Goal: Information Seeking & Learning: Learn about a topic

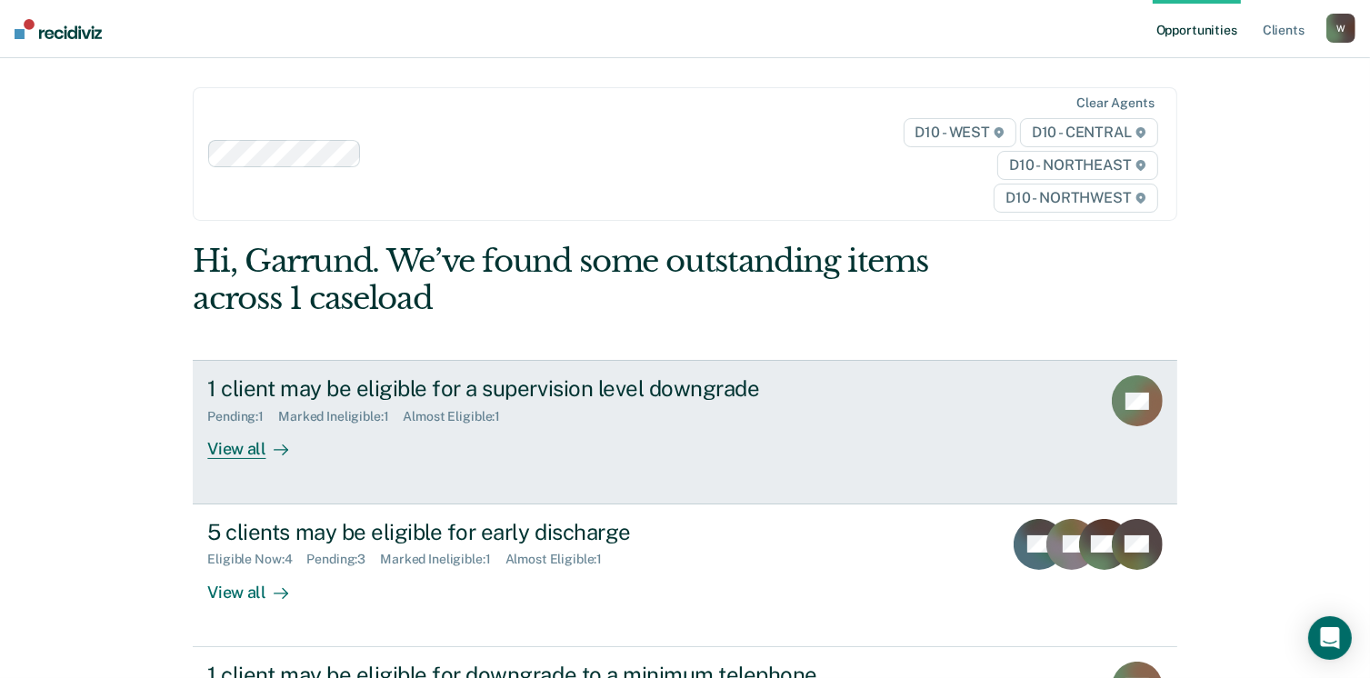
click at [556, 385] on div "1 client may be eligible for a supervision level downgrade" at bounding box center [526, 389] width 638 height 26
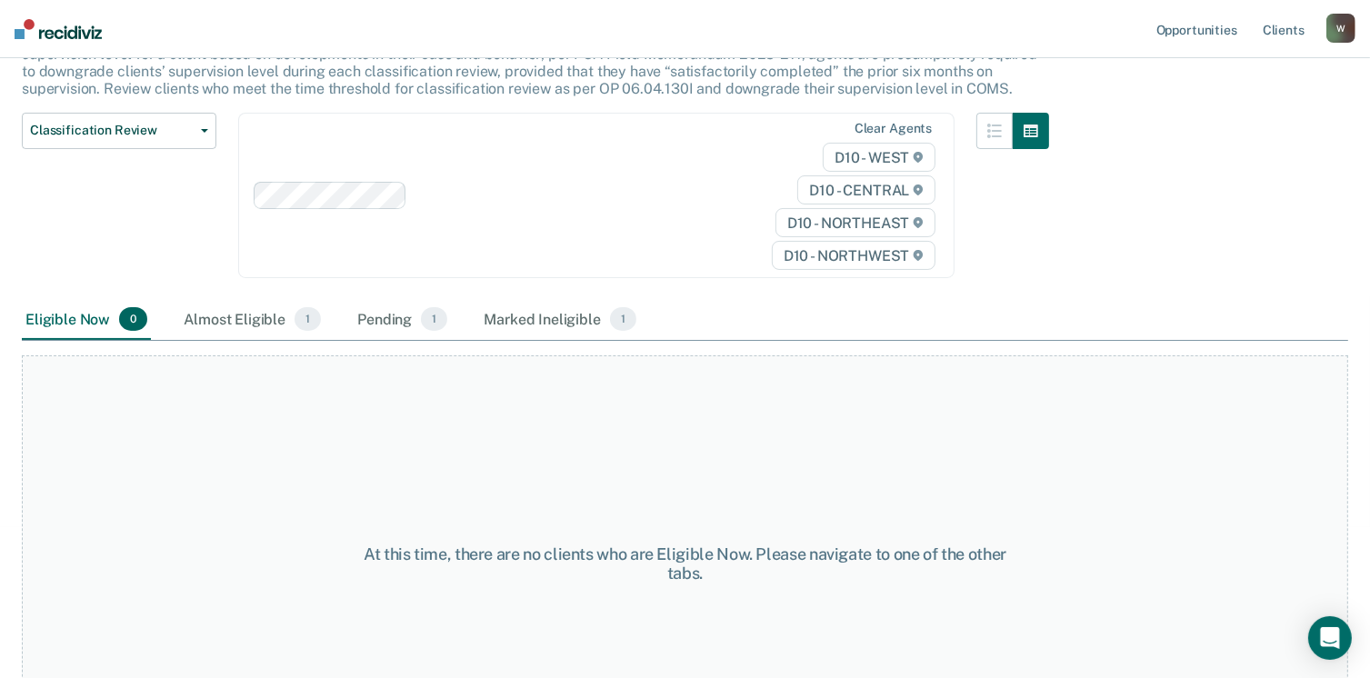
scroll to position [164, 0]
click at [244, 326] on div "Almost Eligible 1" at bounding box center [252, 323] width 145 height 40
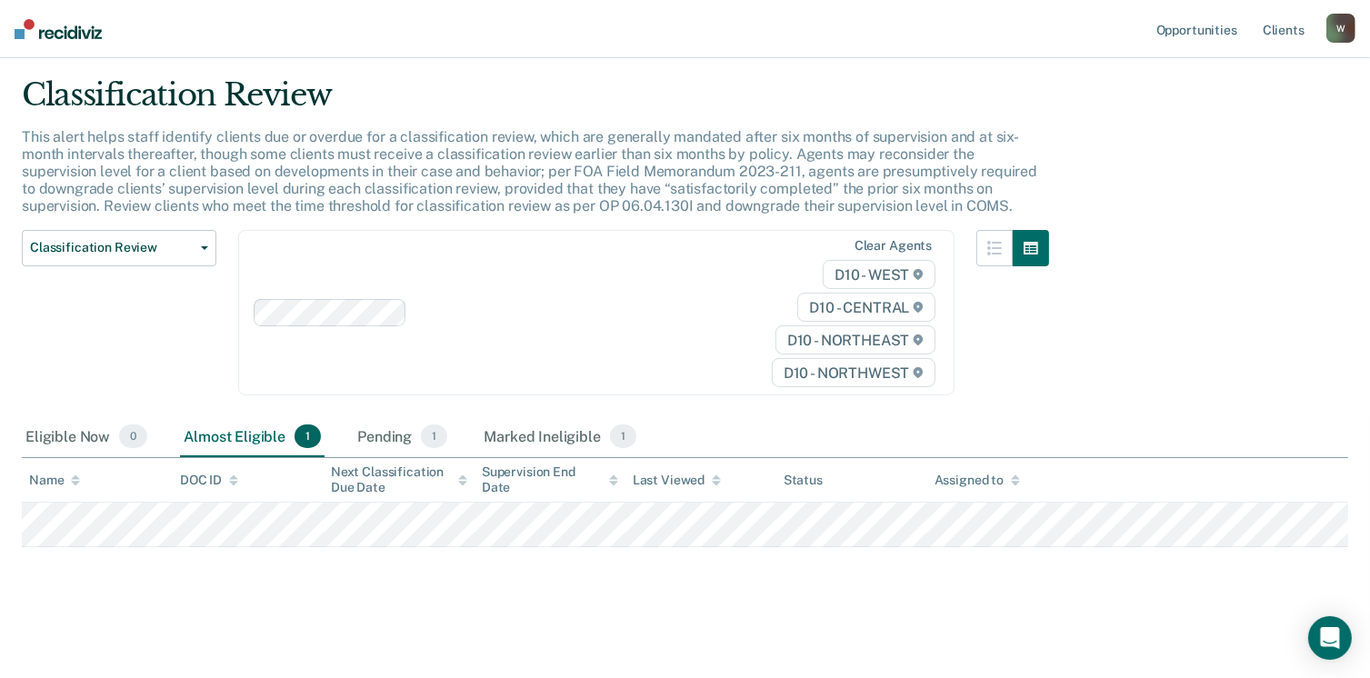
scroll to position [47, 0]
click at [371, 422] on div "Pending 1" at bounding box center [402, 439] width 97 height 40
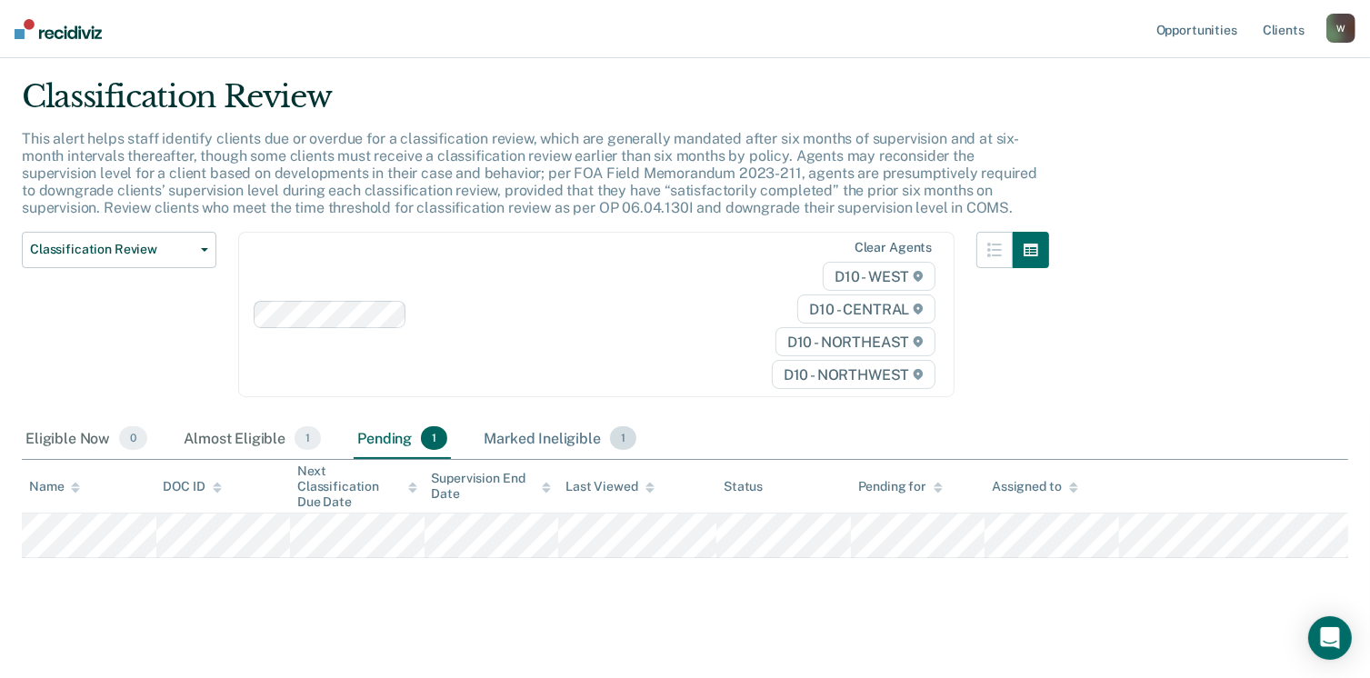
click at [506, 426] on div "Marked Ineligible 1" at bounding box center [560, 439] width 160 height 40
click at [255, 442] on div "Almost Eligible 1" at bounding box center [252, 439] width 145 height 40
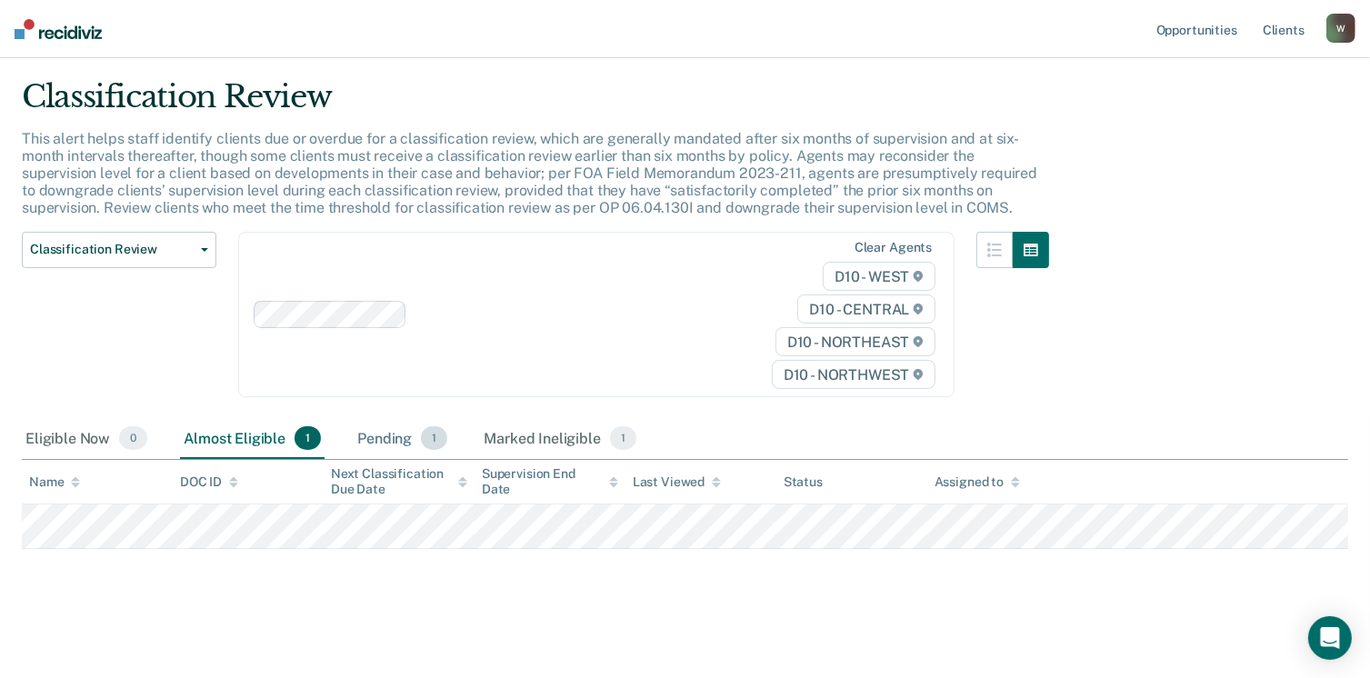
click at [439, 427] on span "1" at bounding box center [434, 438] width 26 height 24
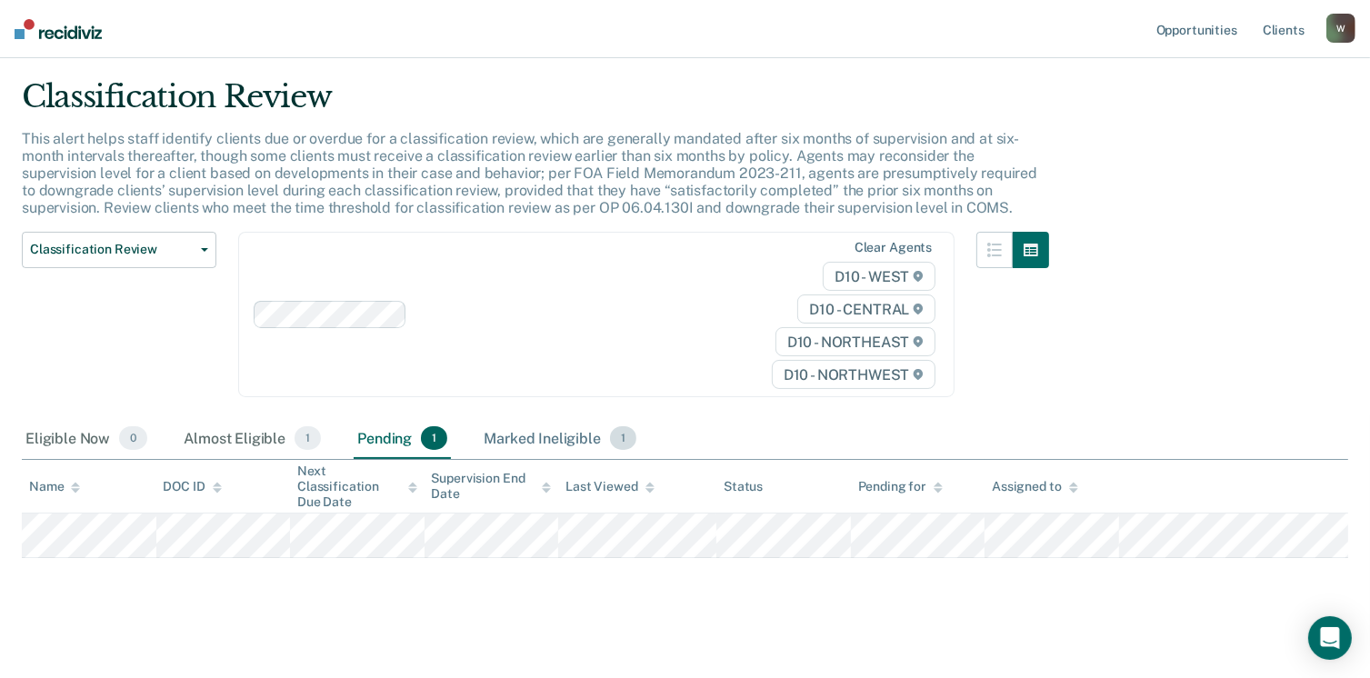
click at [536, 434] on div "Marked Ineligible 1" at bounding box center [560, 439] width 160 height 40
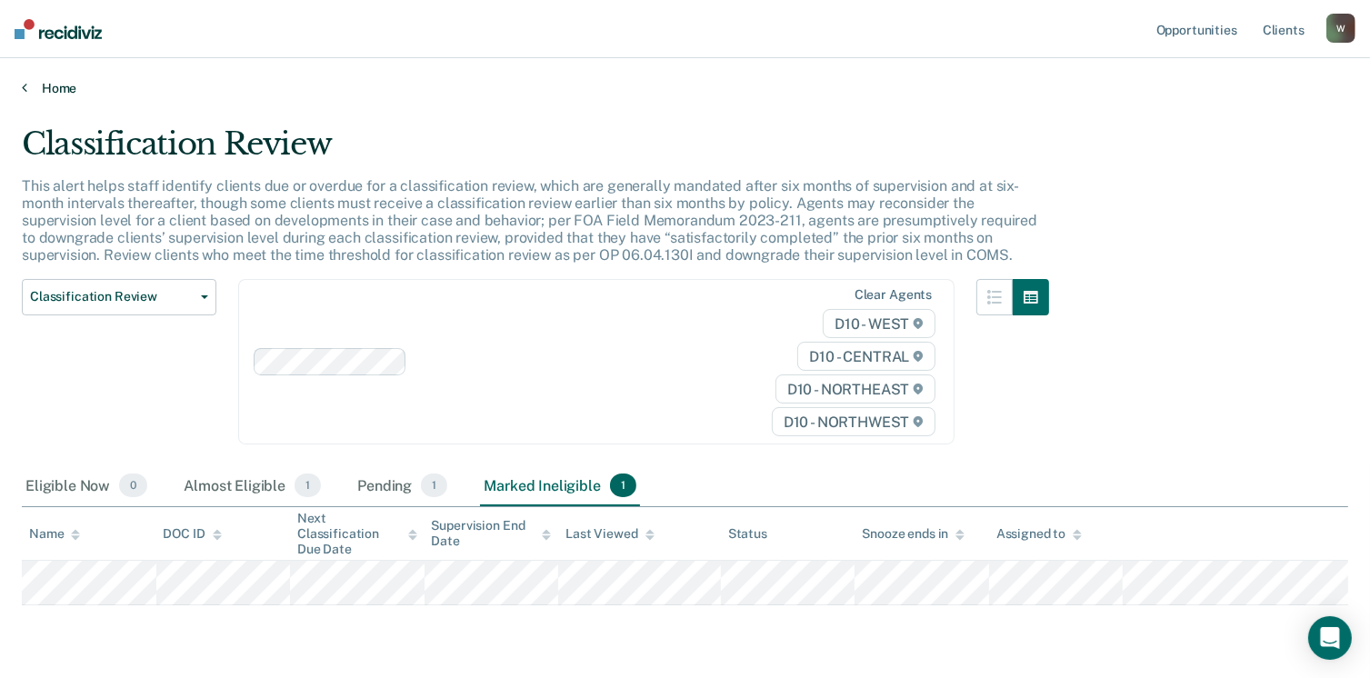
click at [31, 85] on link "Home" at bounding box center [685, 88] width 1327 height 16
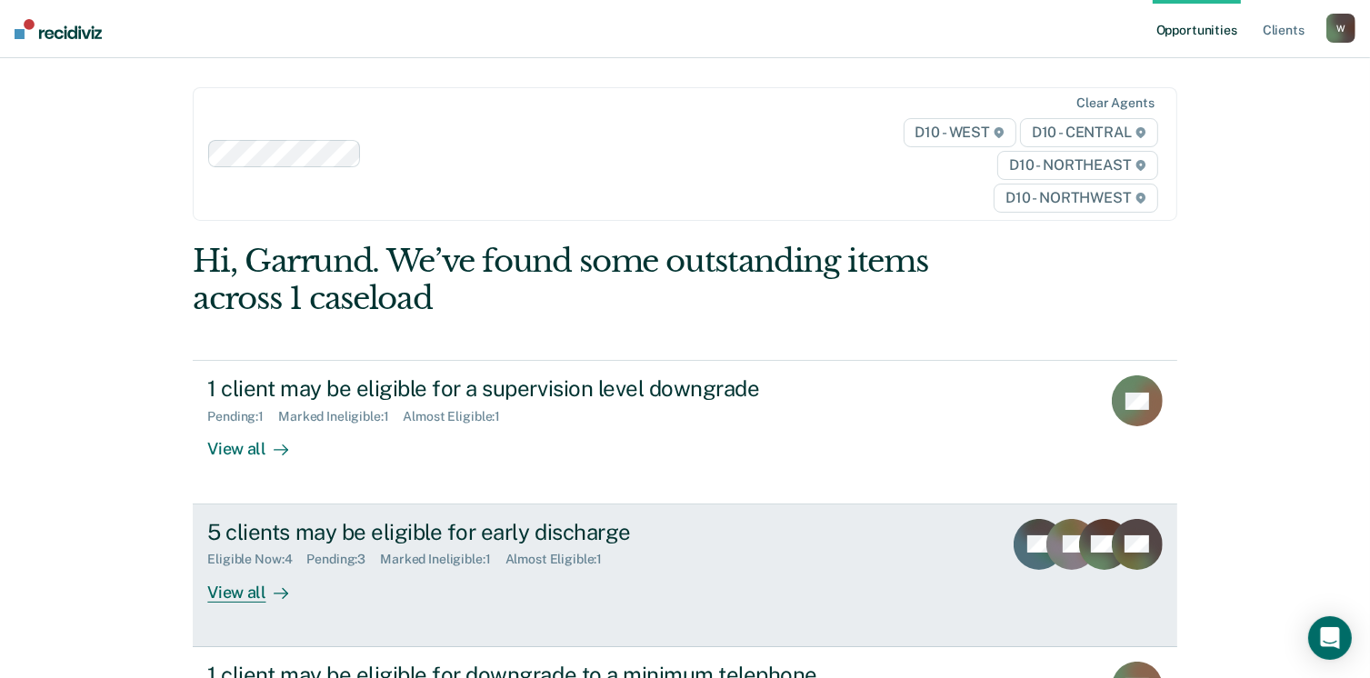
click at [442, 554] on div "Marked Ineligible : 1" at bounding box center [442, 559] width 125 height 15
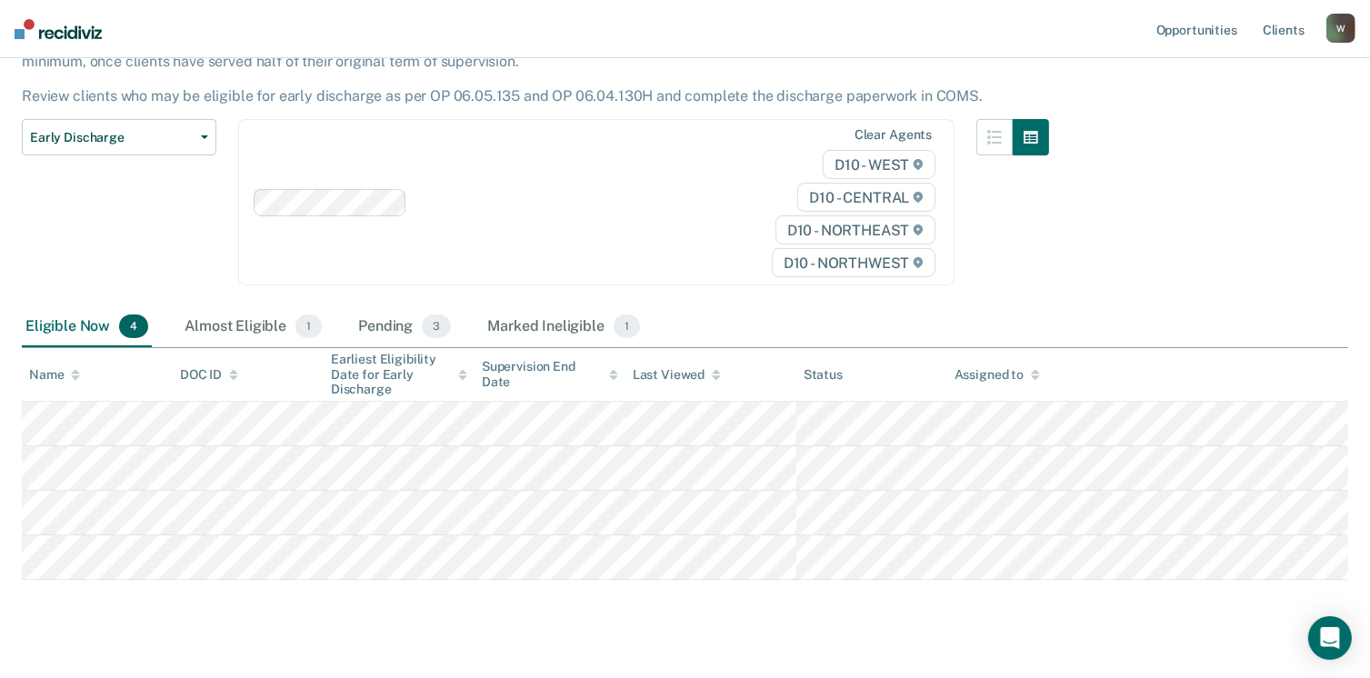
scroll to position [172, 0]
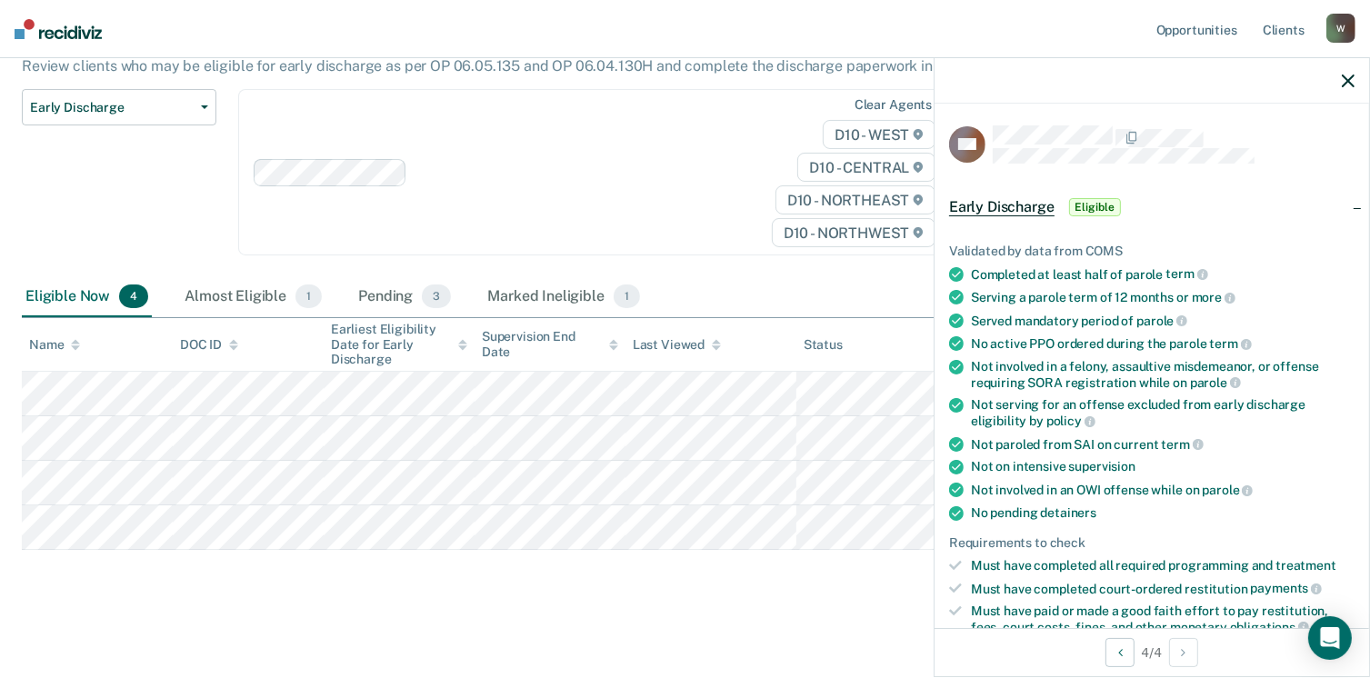
click at [589, 594] on div "Early Discharge Early Discharge is the termination of the period of probation o…" at bounding box center [685, 278] width 1327 height 649
click at [1342, 84] on icon "button" at bounding box center [1348, 81] width 13 height 13
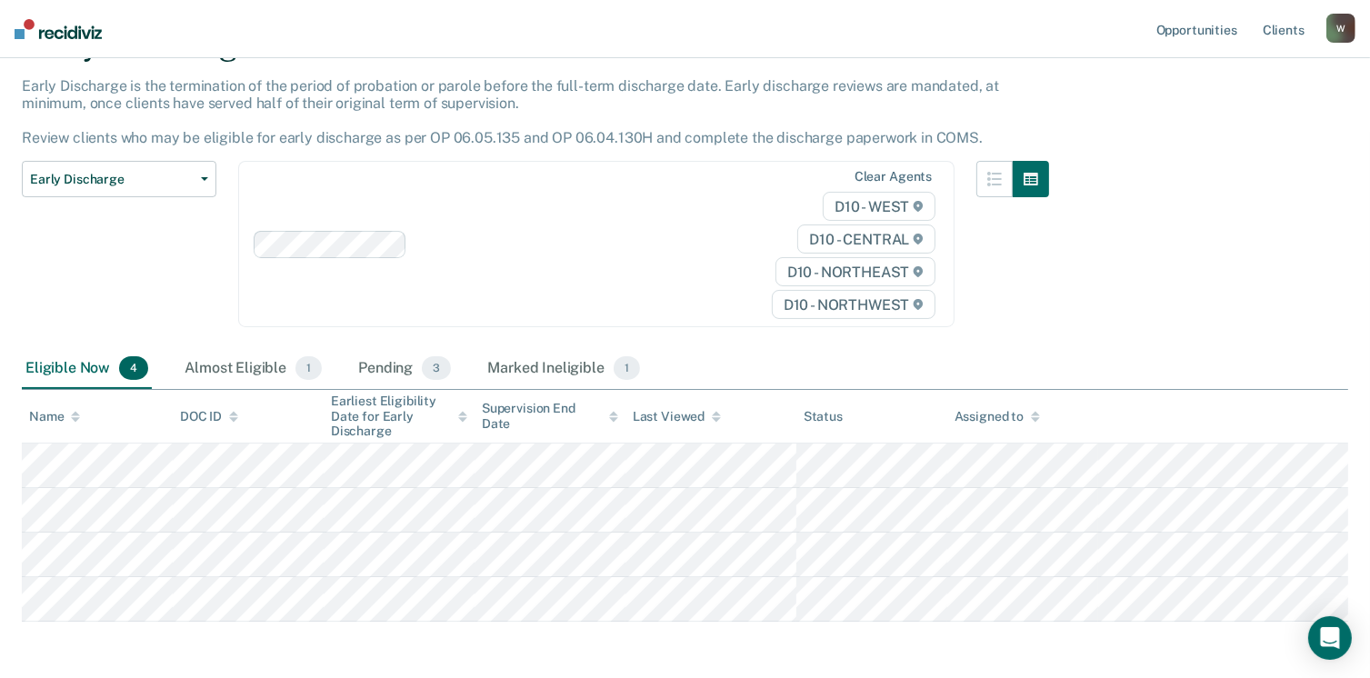
scroll to position [0, 0]
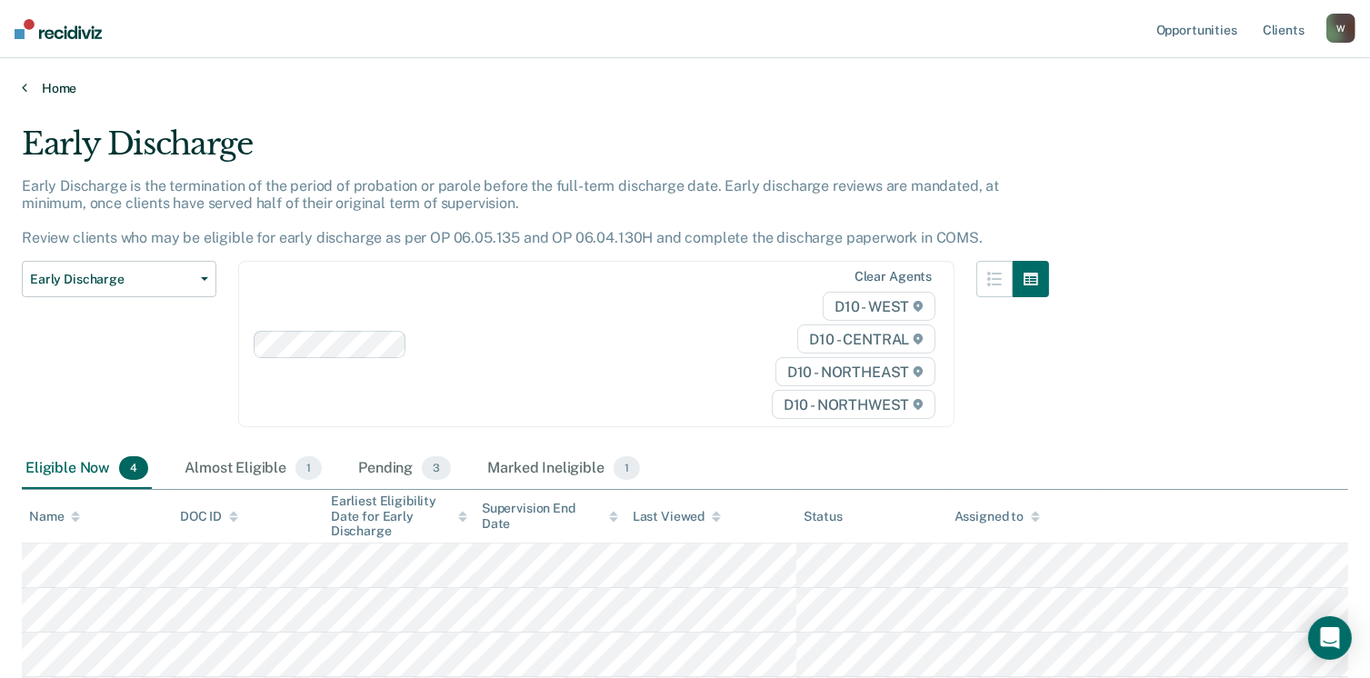
click at [25, 85] on icon at bounding box center [24, 87] width 5 height 15
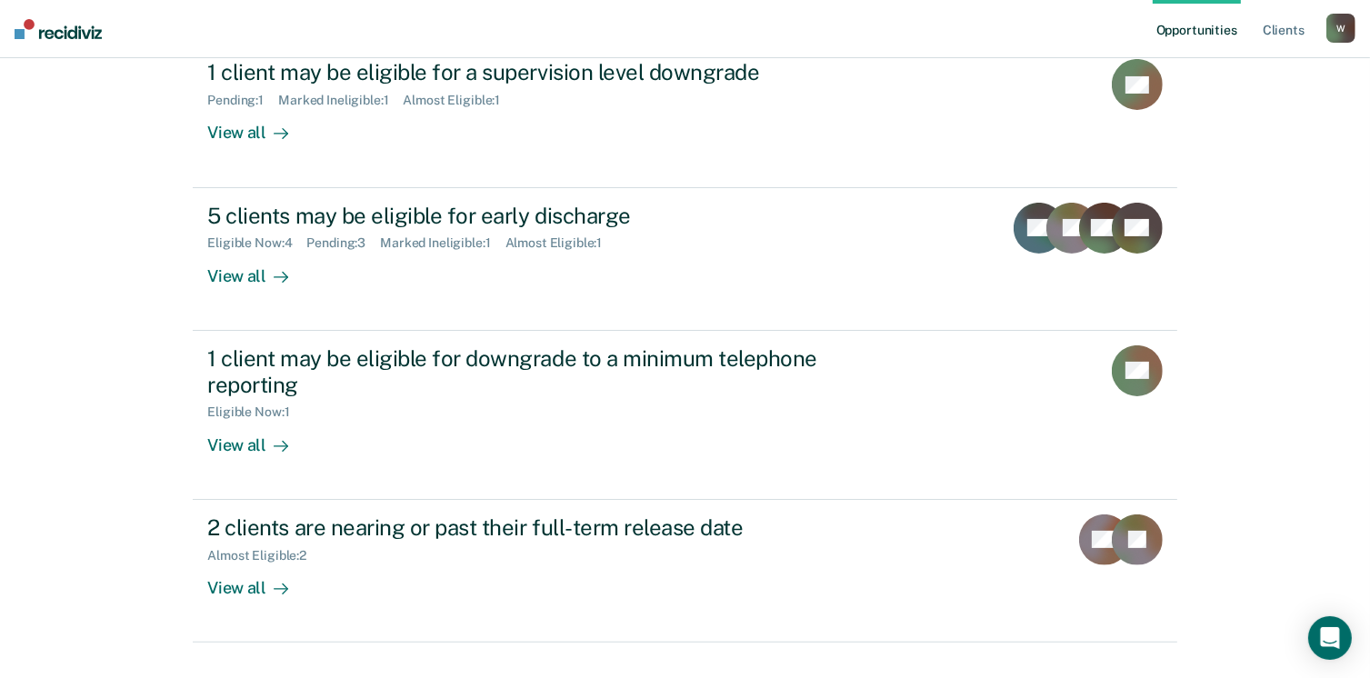
scroll to position [324, 0]
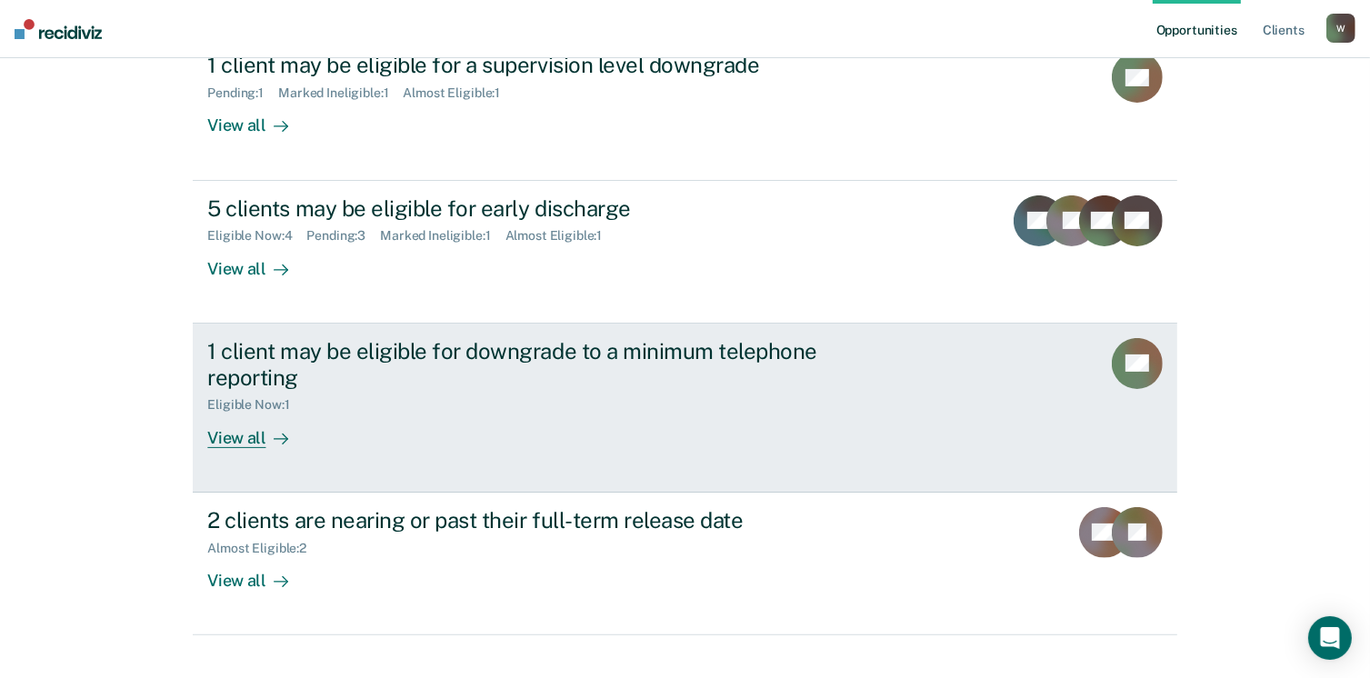
click at [500, 363] on div "1 client may be eligible for downgrade to a minimum telephone reporting" at bounding box center [526, 364] width 638 height 53
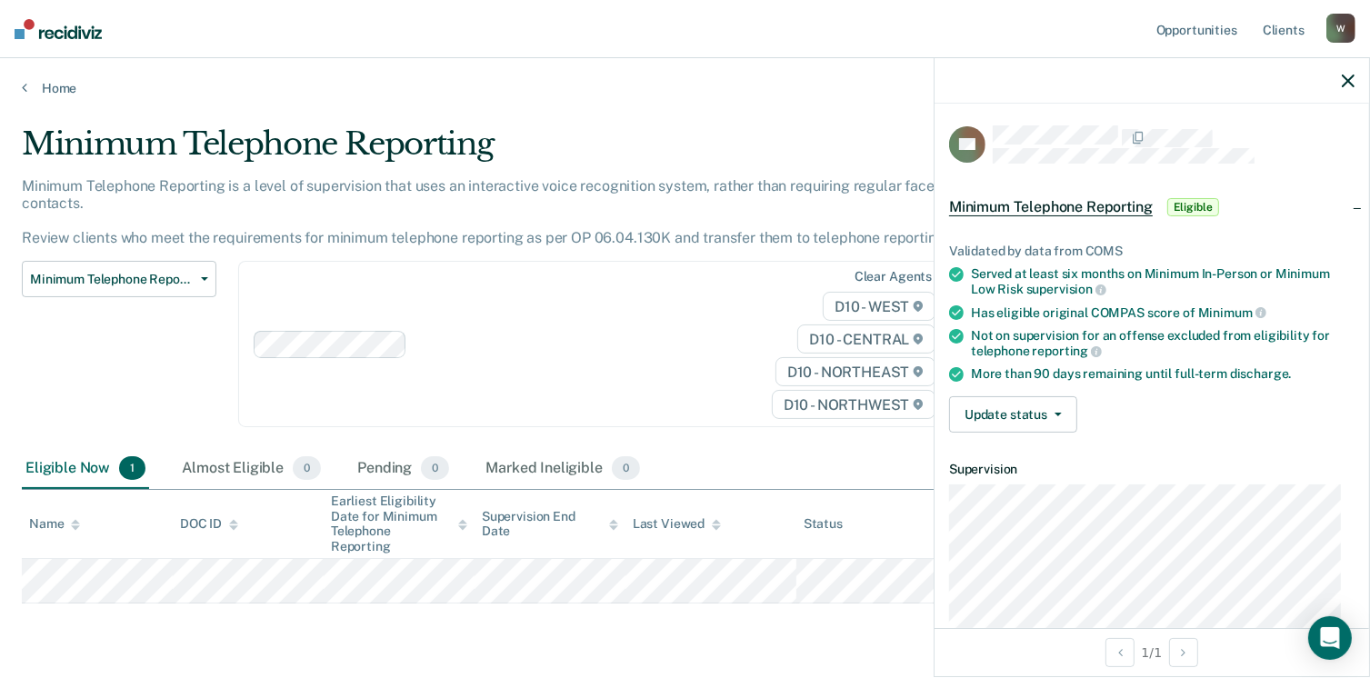
click at [1349, 79] on icon "button" at bounding box center [1348, 81] width 13 height 13
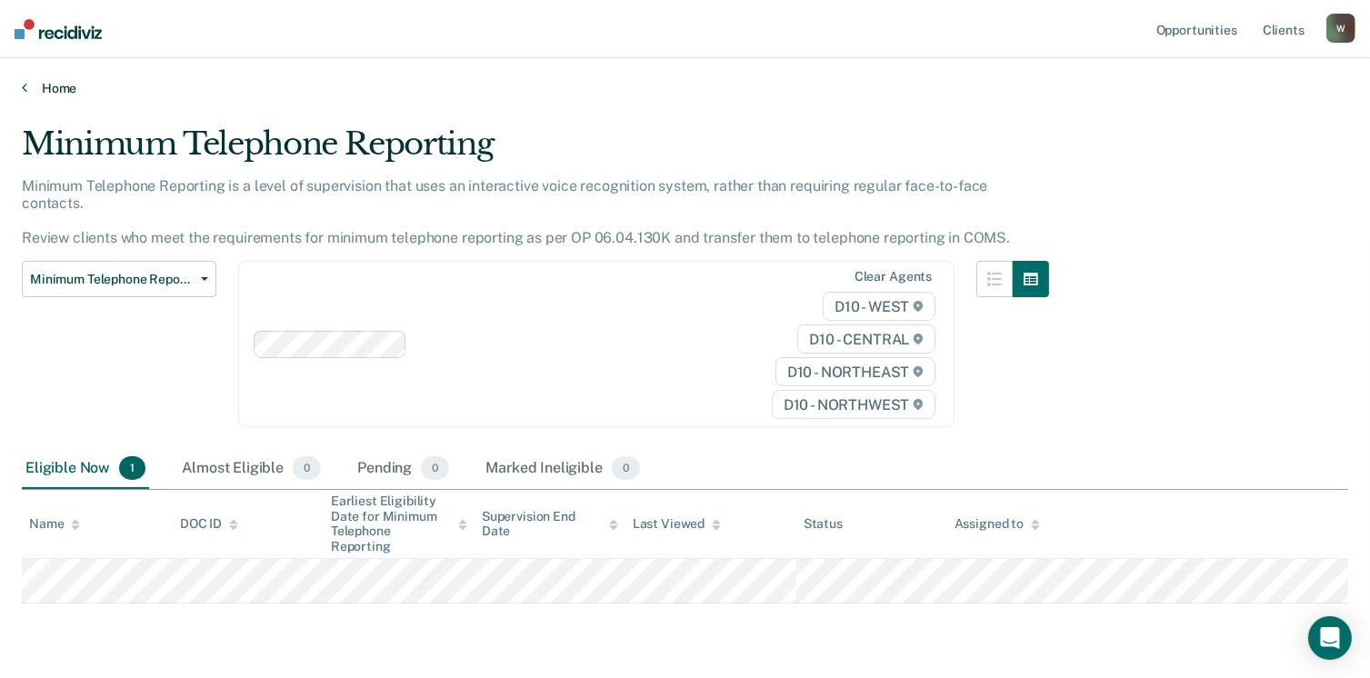
click at [25, 88] on icon at bounding box center [24, 87] width 5 height 15
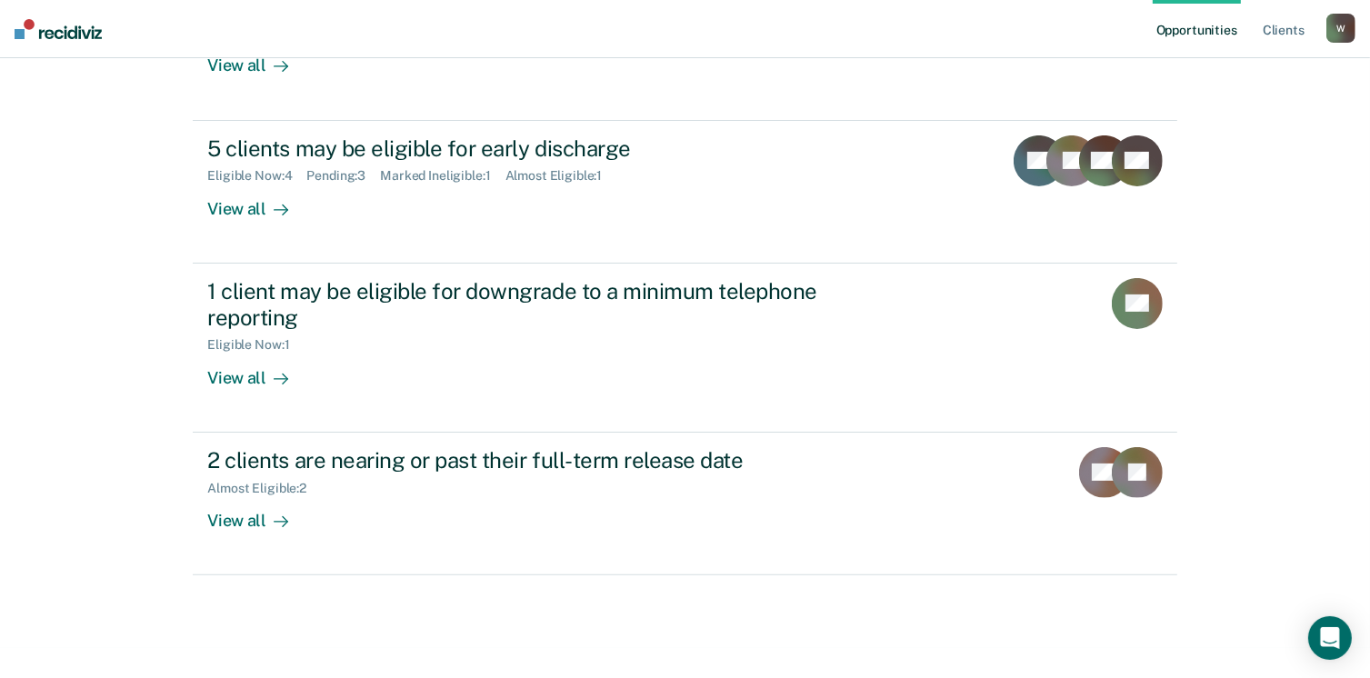
scroll to position [390, 0]
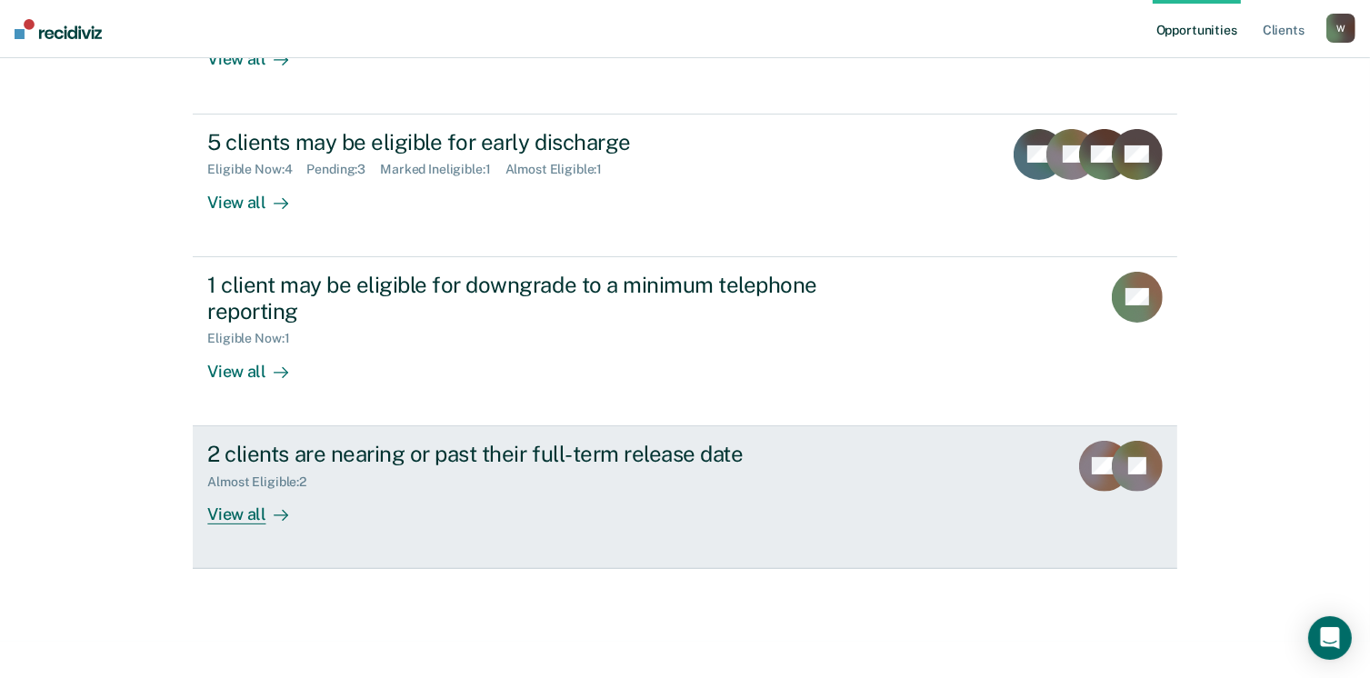
click at [606, 460] on div "2 clients are nearing or past their full-term release date" at bounding box center [526, 454] width 638 height 26
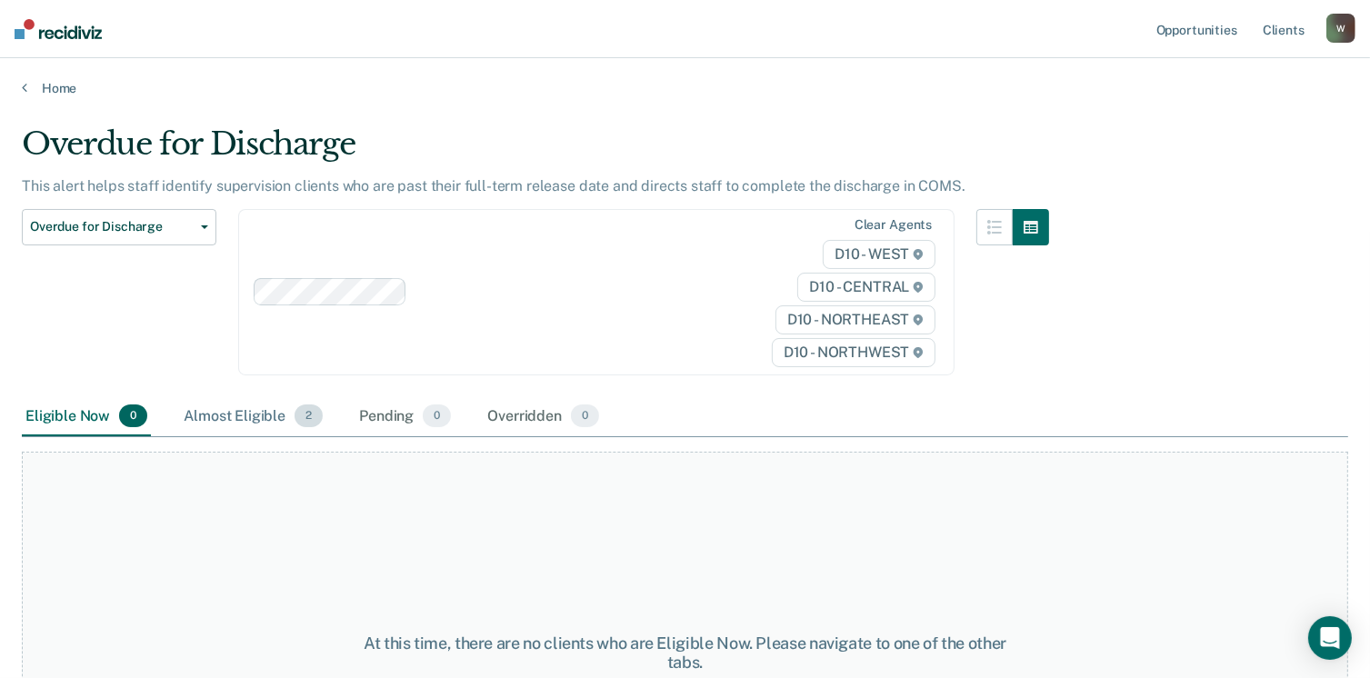
click at [258, 413] on div "Almost Eligible 2" at bounding box center [253, 417] width 146 height 40
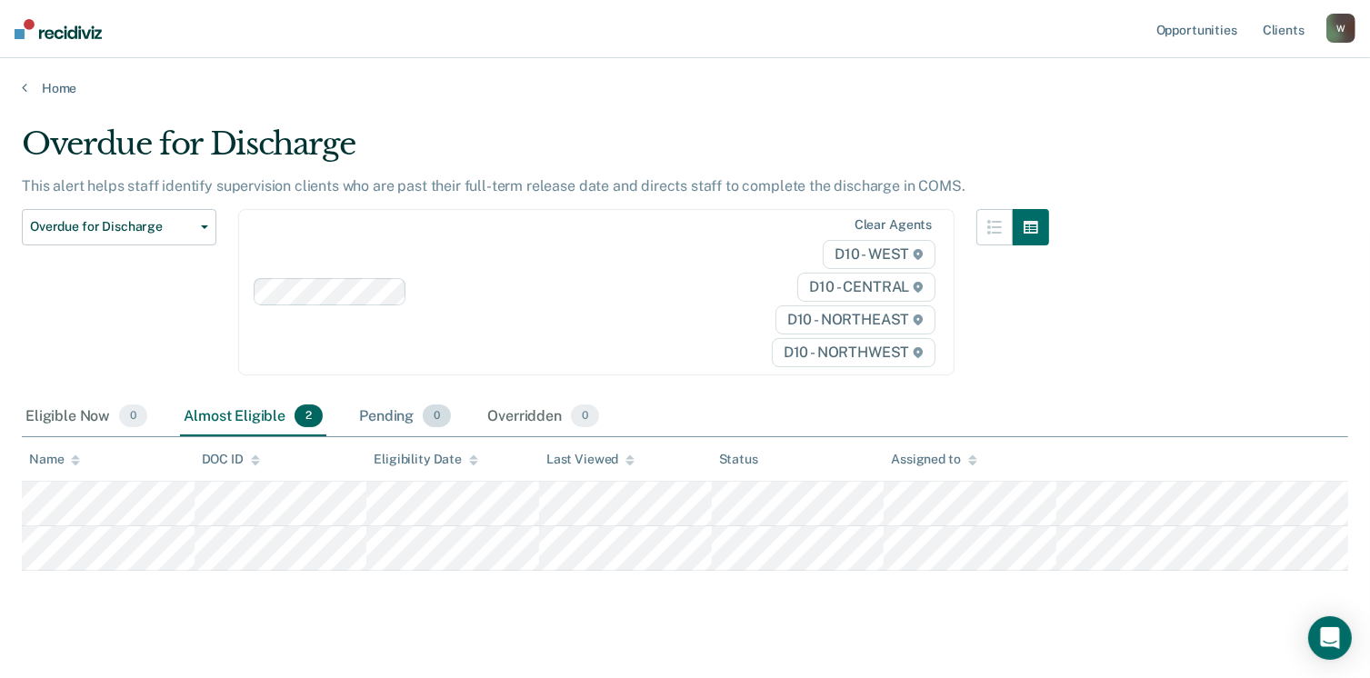
click at [382, 413] on div "Pending 0" at bounding box center [405, 417] width 99 height 40
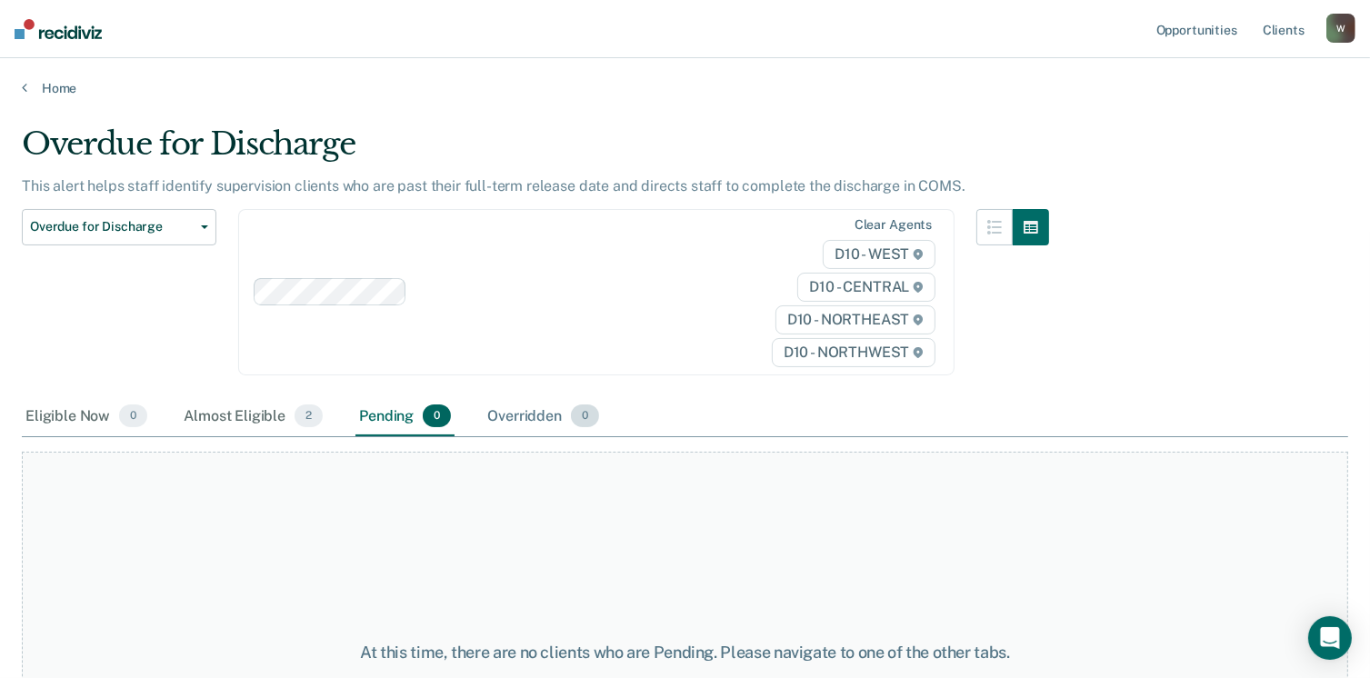
click at [501, 409] on div "Overridden 0" at bounding box center [543, 417] width 119 height 40
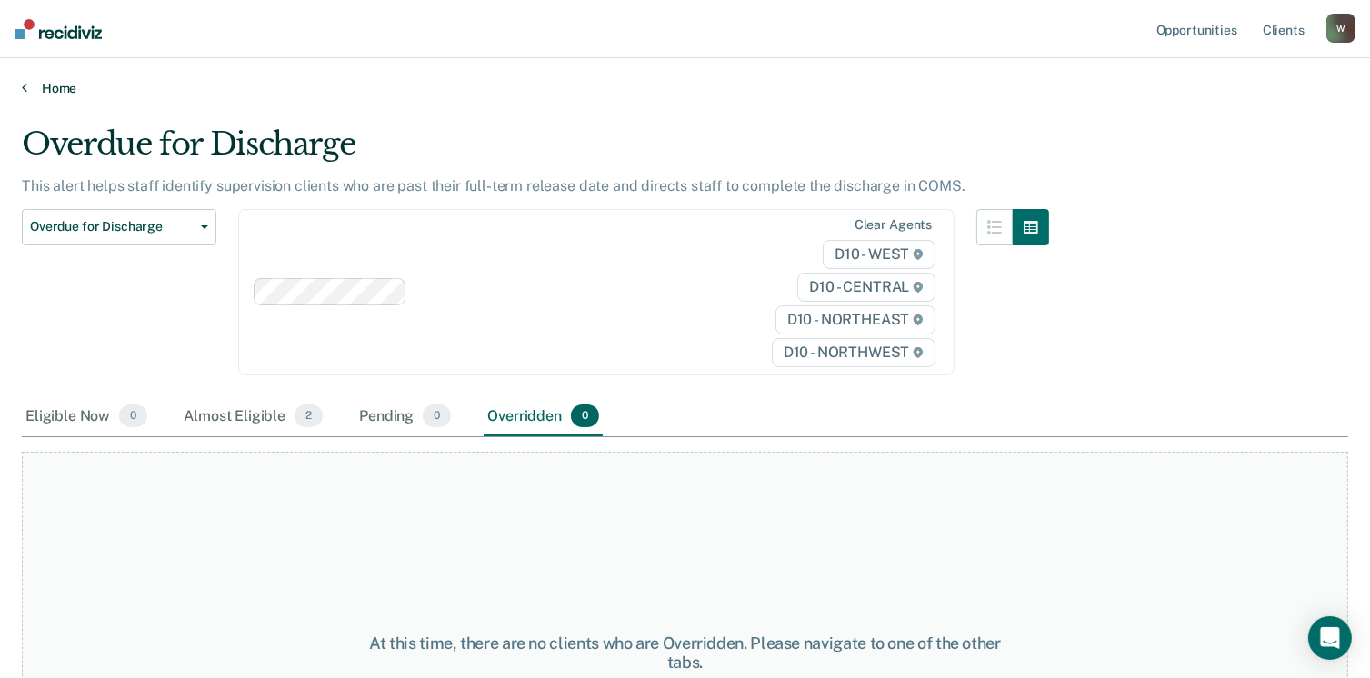
click at [33, 92] on link "Home" at bounding box center [685, 88] width 1327 height 16
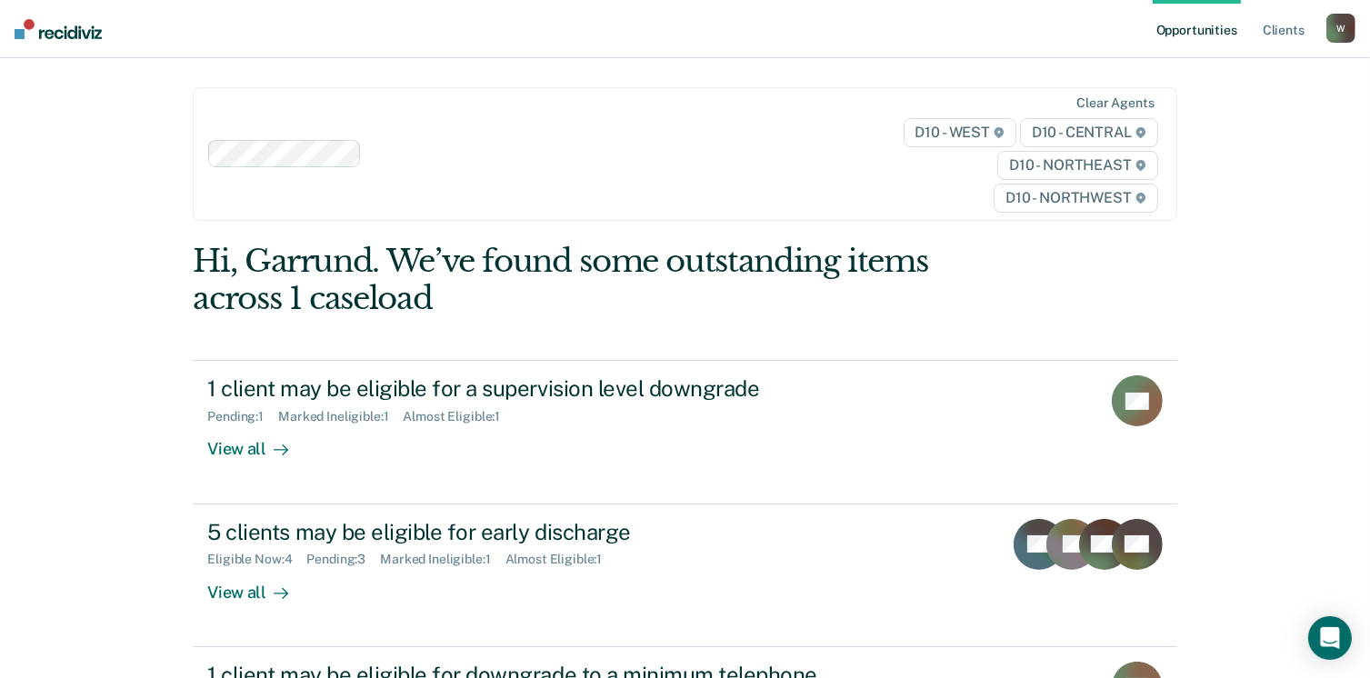
click at [1344, 40] on div "W" at bounding box center [1341, 28] width 29 height 29
click at [1236, 120] on link "Log Out" at bounding box center [1268, 119] width 146 height 15
